Goal: Information Seeking & Learning: Learn about a topic

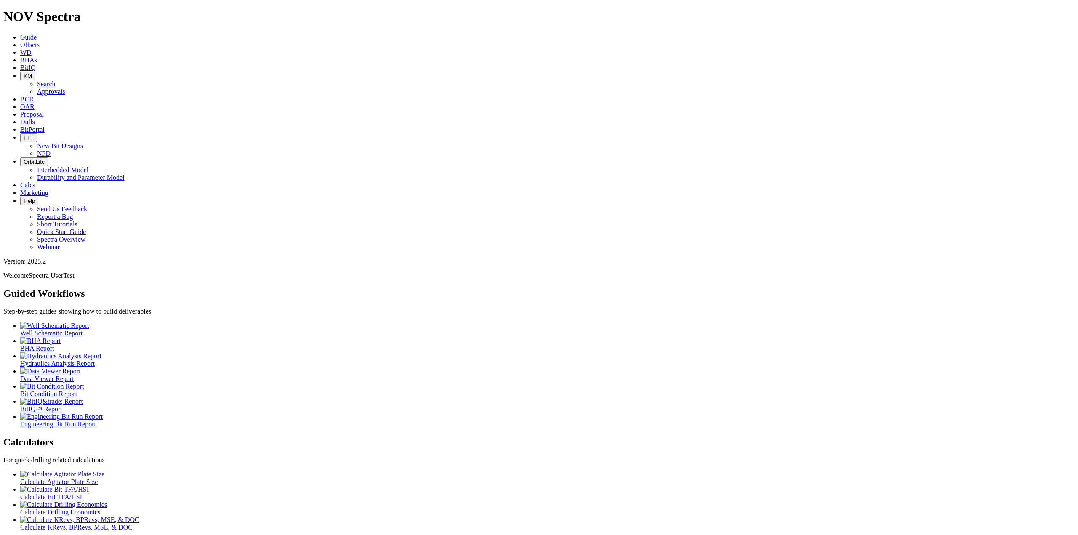
click at [37, 133] on button "FTT" at bounding box center [28, 137] width 17 height 9
click at [83, 142] on link "New Bit Designs" at bounding box center [60, 145] width 46 height 7
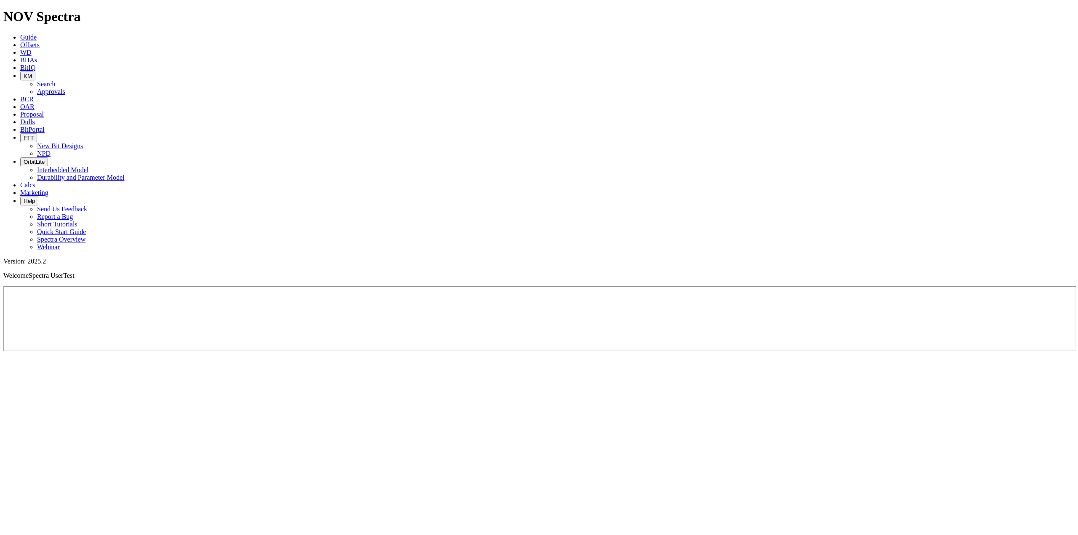
click at [34, 135] on span "FTT" at bounding box center [29, 138] width 10 height 6
click at [51, 150] on link "NPD" at bounding box center [43, 153] width 13 height 7
click at [45, 126] on span "BitPortal" at bounding box center [32, 129] width 24 height 7
click at [35, 118] on link "Dulls" at bounding box center [27, 121] width 15 height 7
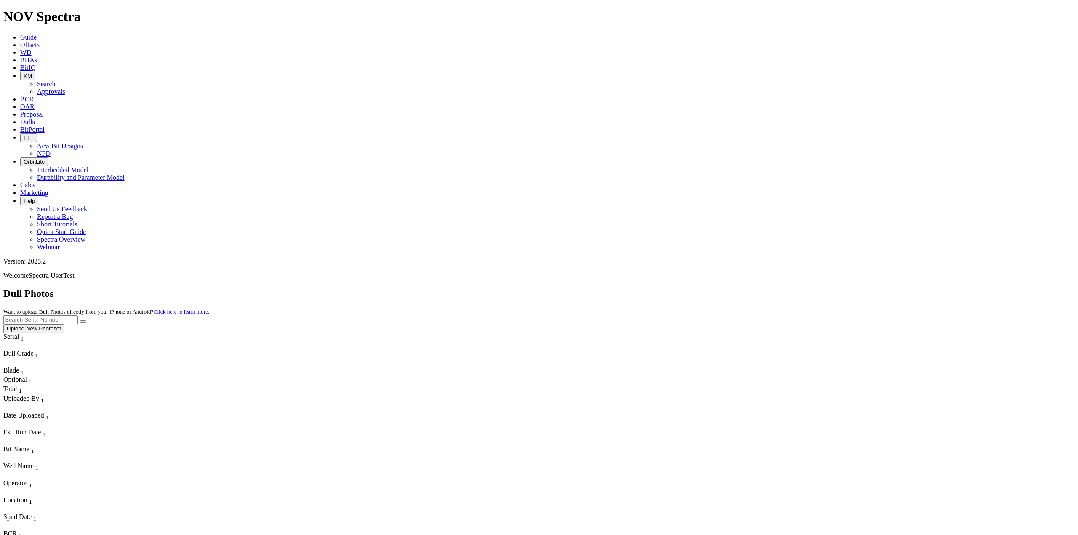
click at [37, 56] on span "BHAs" at bounding box center [28, 59] width 17 height 7
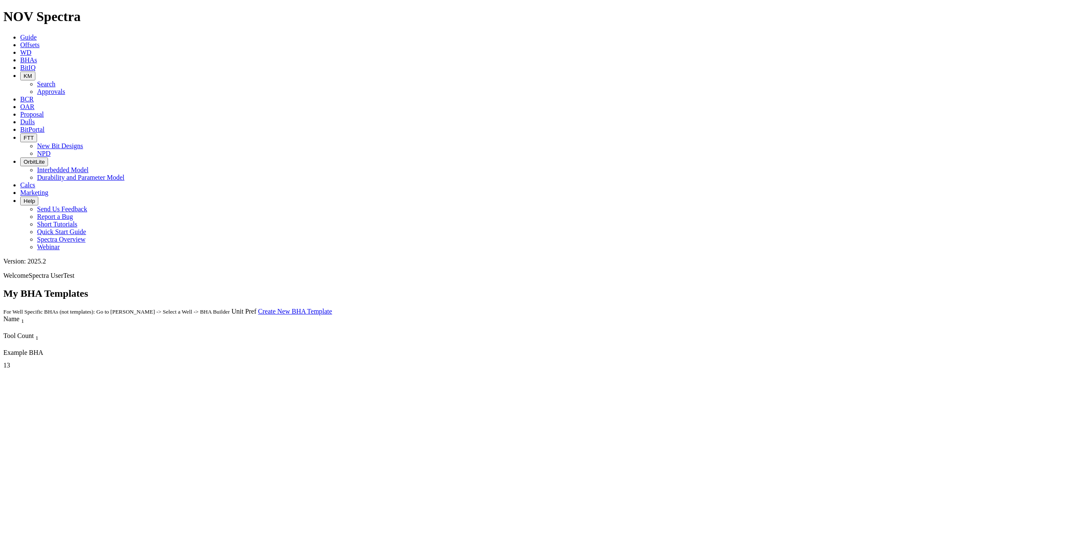
click at [20, 49] on icon at bounding box center [20, 52] width 0 height 7
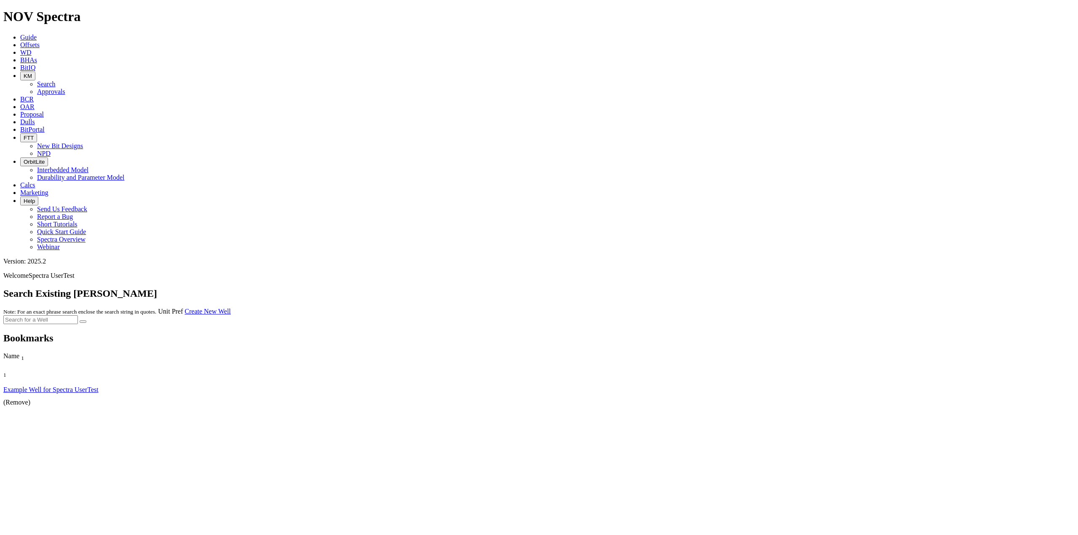
click at [22, 386] on link "Example Well for Spectra UserTest" at bounding box center [50, 389] width 95 height 7
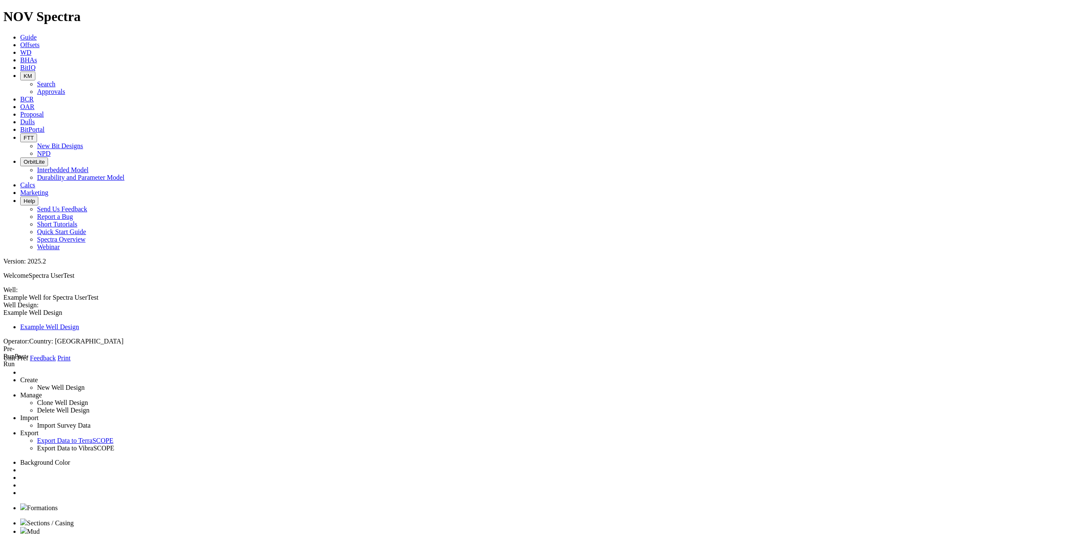
click at [40, 41] on link "Offsets" at bounding box center [29, 44] width 19 height 7
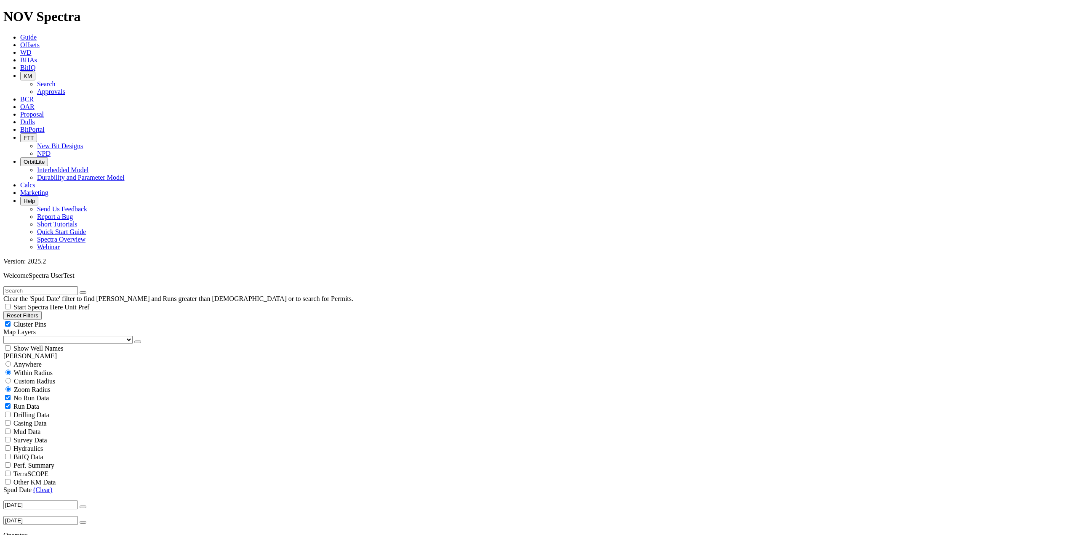
click at [33, 361] on span "Anywhere" at bounding box center [27, 364] width 28 height 7
radio input "true"
radio input "false"
click at [30, 378] on span "No Run Data" at bounding box center [30, 381] width 35 height 7
checkbox input "false"
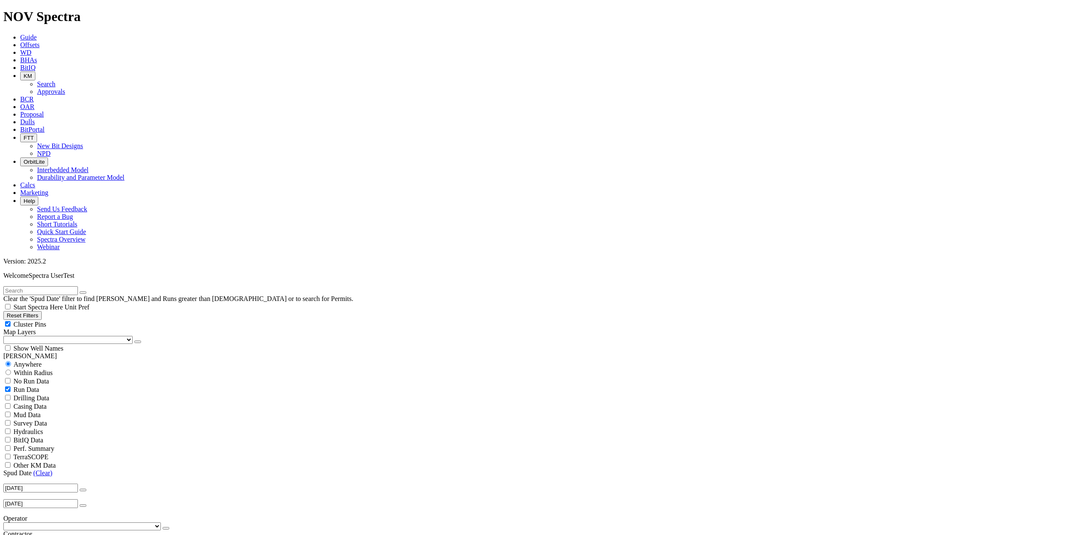
click at [48, 453] on span "TerraSCOPE" at bounding box center [30, 456] width 35 height 7
checkbox input "false"
click at [26, 445] on span "Perf. Summary" at bounding box center [33, 448] width 41 height 7
checkbox input "true"
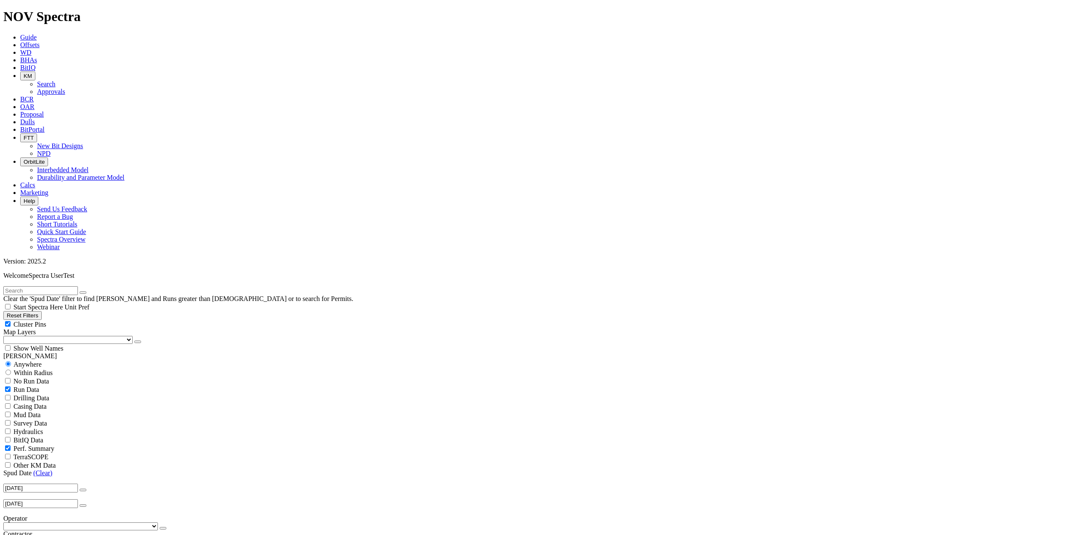
click at [41, 462] on span "Other KM Data" at bounding box center [34, 465] width 42 height 7
checkbox input "true"
click at [35, 444] on div "Perf. Summary" at bounding box center [538, 448] width 1071 height 8
checkbox input "false"
click at [48, 453] on span "TerraSCOPE" at bounding box center [30, 456] width 35 height 7
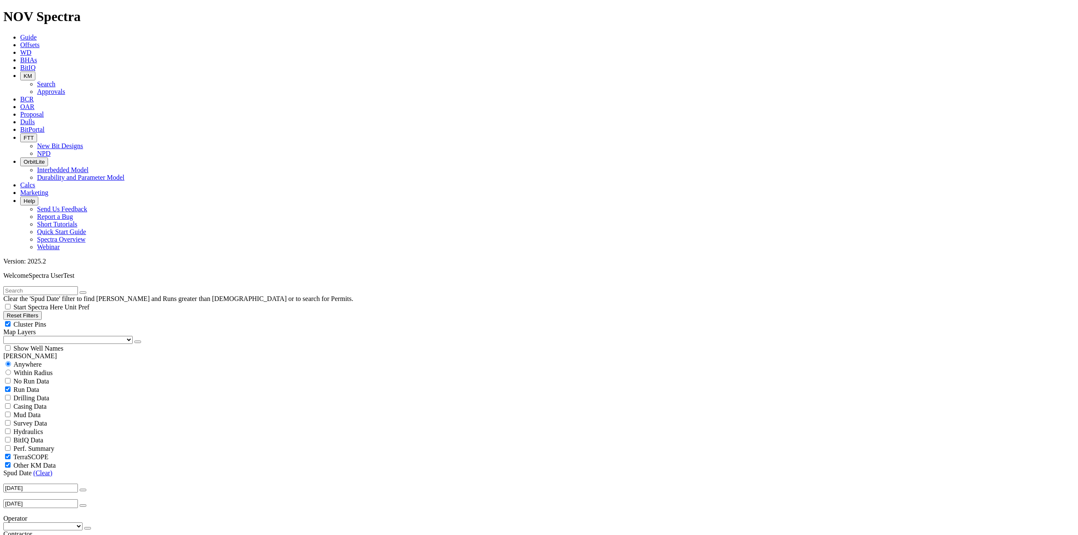
checkbox input "true"
click at [48, 445] on span "Perf. Summary" at bounding box center [33, 448] width 41 height 7
checkbox input "true"
click at [37, 462] on span "Other KM Data" at bounding box center [34, 465] width 42 height 7
checkbox input "false"
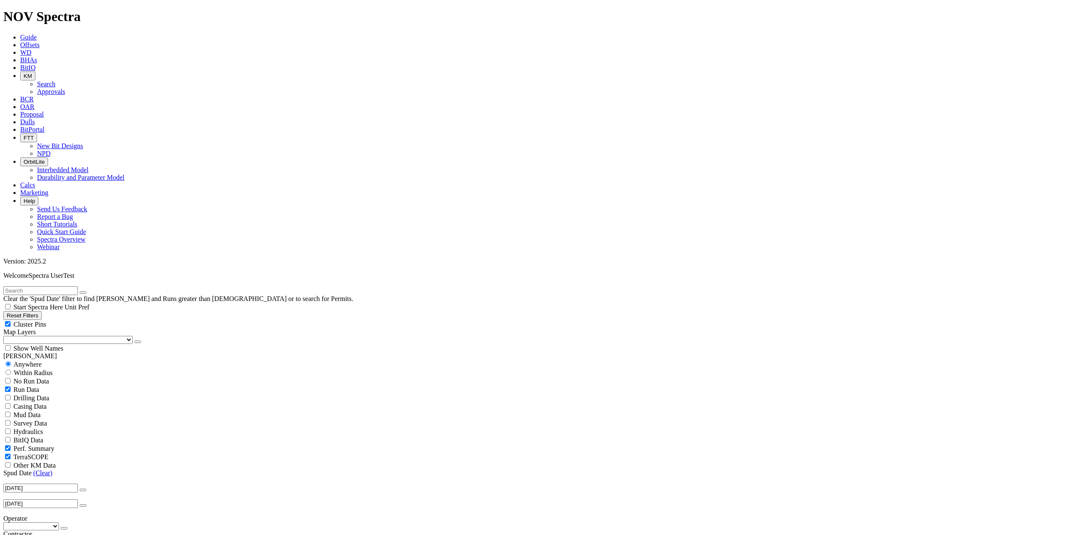
click at [51, 445] on span "Perf. Summary" at bounding box center [33, 448] width 41 height 7
checkbox input "false"
click at [48, 453] on span "TerraSCOPE" at bounding box center [30, 456] width 35 height 7
checkbox input "false"
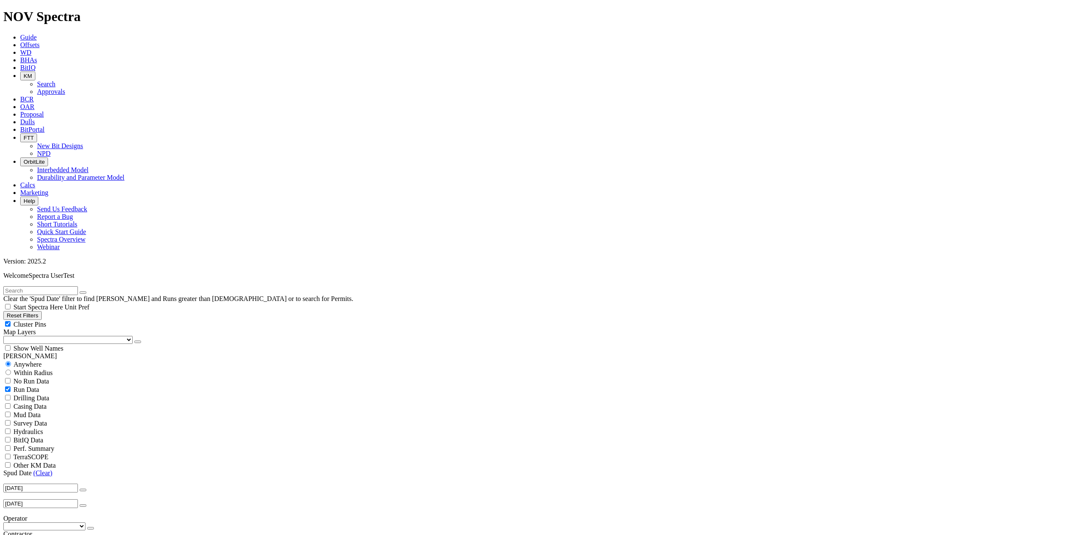
scroll to position [168, 0]
